Goal: Navigation & Orientation: Find specific page/section

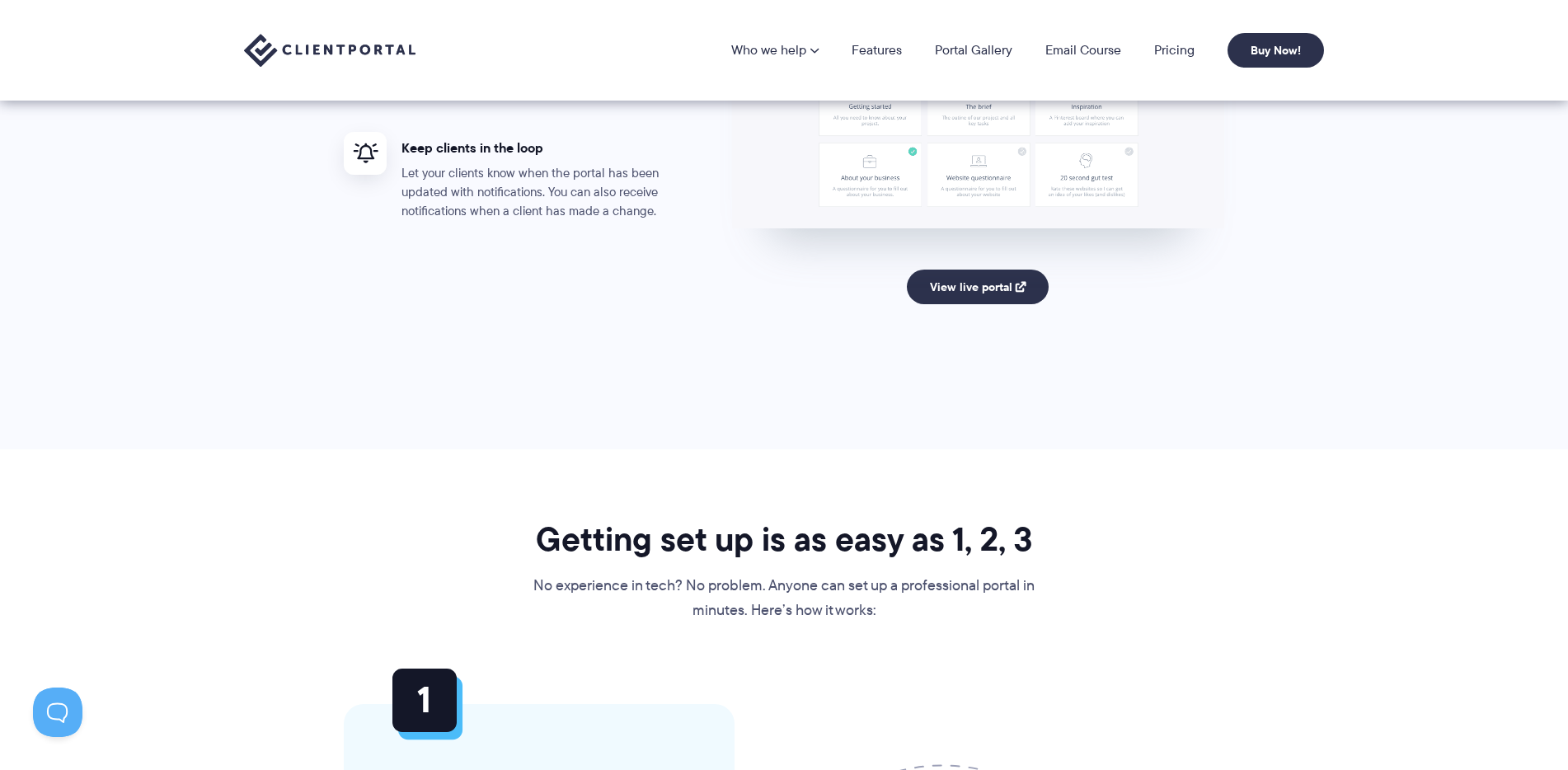
scroll to position [3153, 0]
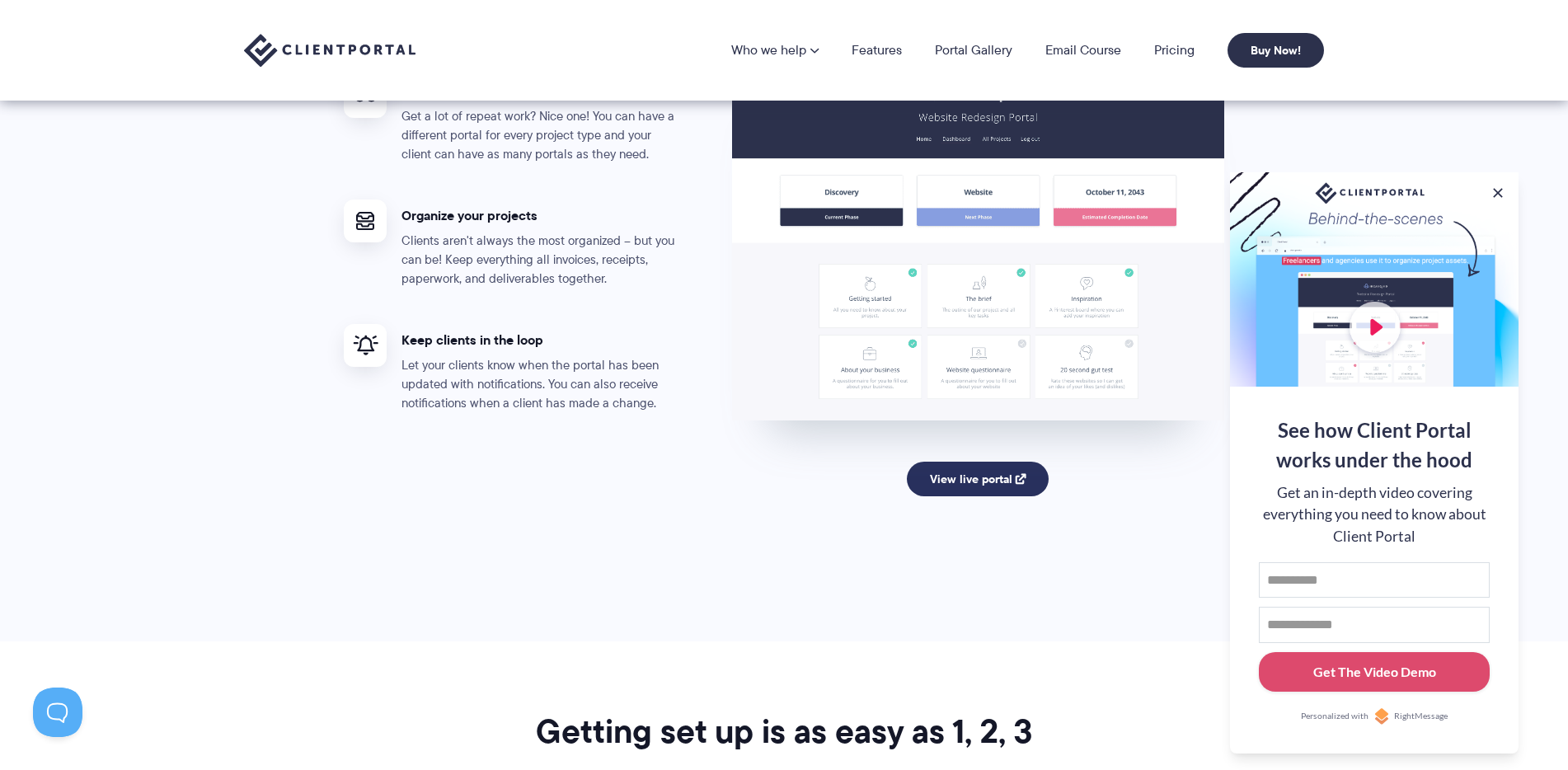
click at [965, 481] on link "View live portal" at bounding box center [978, 479] width 142 height 34
click at [474, 249] on p "Clients aren't always the most organized – but you can be! Keep everything all …" at bounding box center [541, 260] width 280 height 57
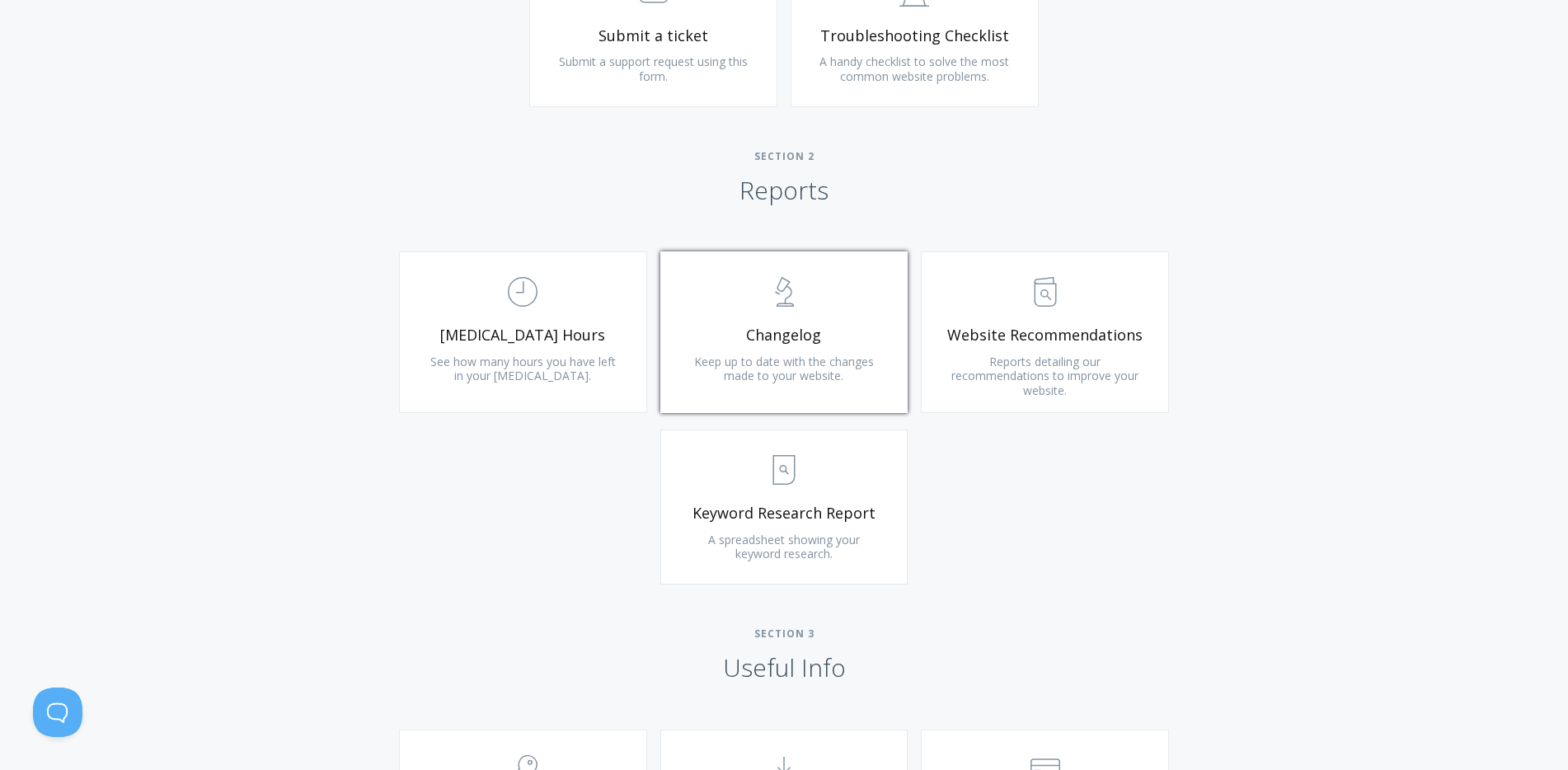
scroll to position [955, 0]
click at [789, 324] on span "Changelog" at bounding box center [784, 330] width 197 height 19
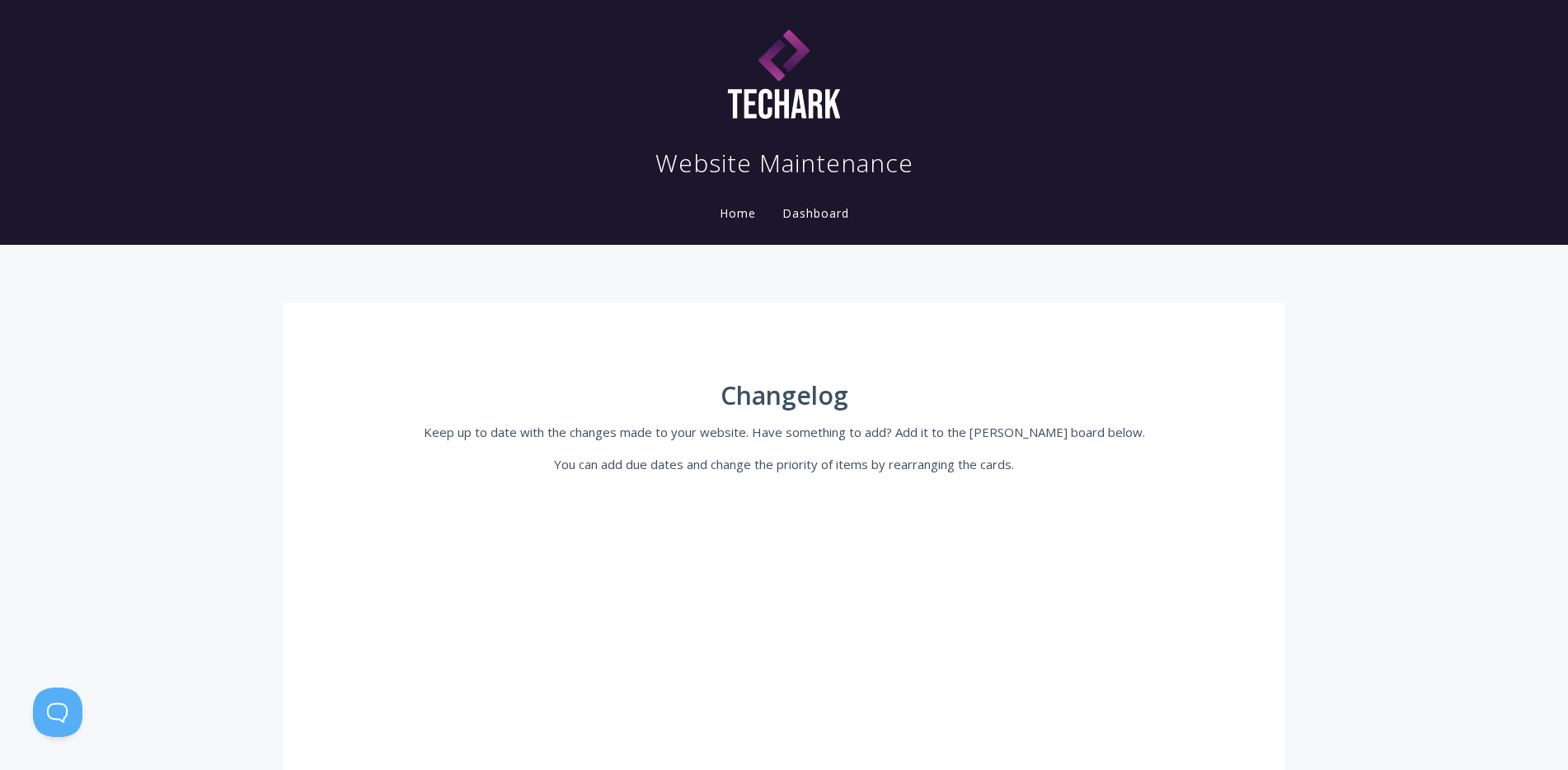
click at [856, 191] on nav "Website Maintenance Home Dashboard" at bounding box center [784, 123] width 1055 height 232
click at [842, 209] on link "Dashboard" at bounding box center [816, 213] width 74 height 16
